Goal: Entertainment & Leisure: Consume media (video, audio)

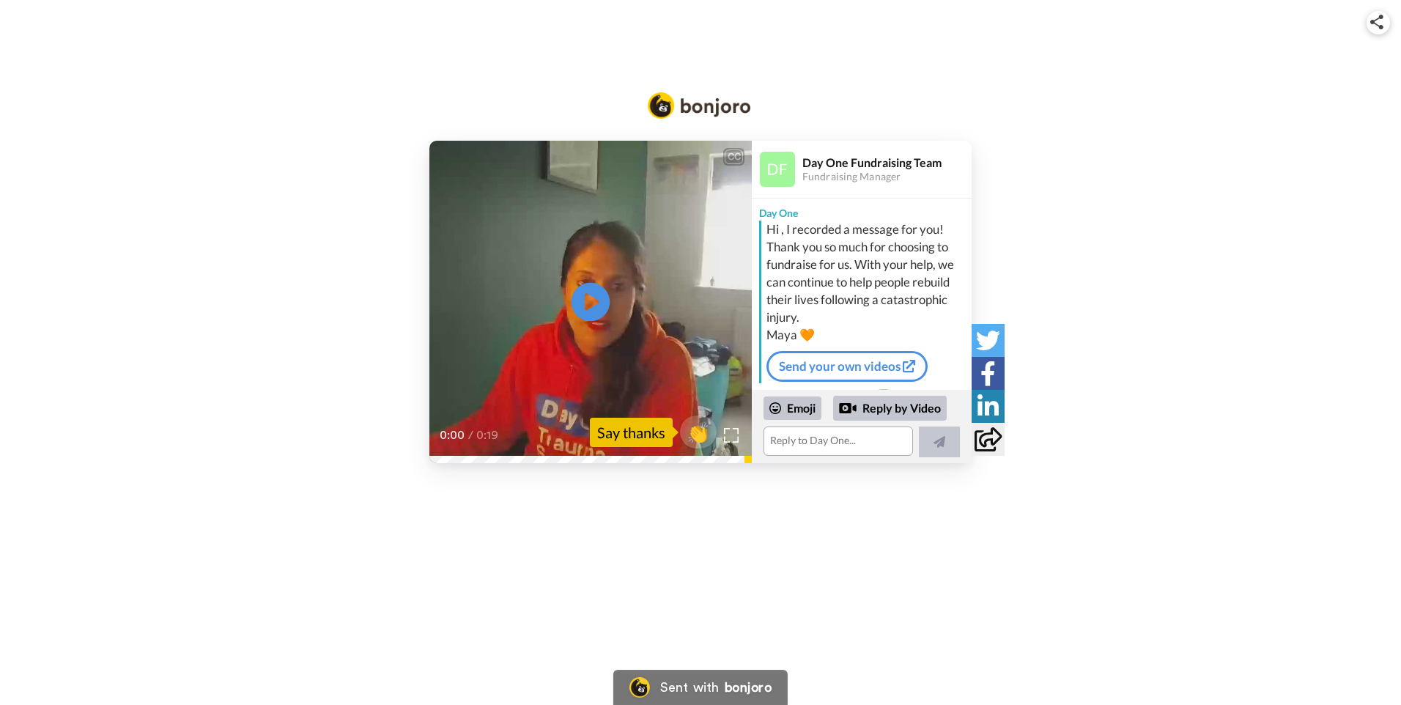
click at [595, 297] on icon at bounding box center [591, 302] width 39 height 39
click at [581, 296] on icon at bounding box center [591, 302] width 39 height 39
click at [459, 435] on span "0:05" at bounding box center [451, 435] width 27 height 18
click at [584, 302] on icon at bounding box center [591, 302] width 39 height 39
click at [1025, 629] on div "CC Play/Pause 0:19 / 0:19 👏 Say thanks Day One Fundraising Team Fundraising Man…" at bounding box center [700, 352] width 1401 height 705
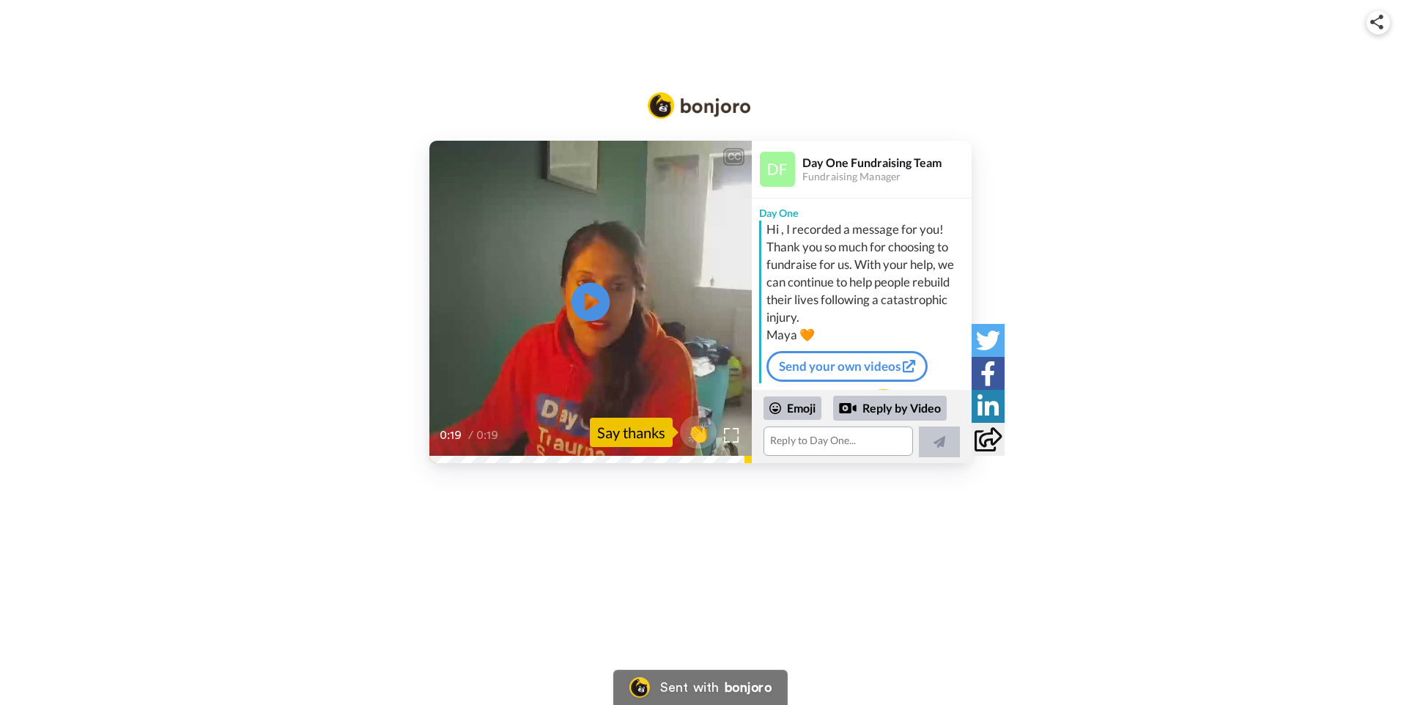
click at [589, 311] on icon at bounding box center [591, 302] width 39 height 39
click at [449, 432] on span "0:16" at bounding box center [451, 435] width 27 height 18
click at [440, 455] on div "0:16 / 0:19" at bounding box center [590, 440] width 322 height 31
click at [591, 303] on icon "Play/Pause" at bounding box center [591, 302] width 39 height 70
